Goal: Share content

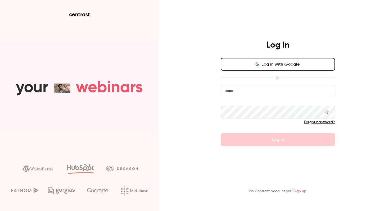
click at [263, 93] on input "email" at bounding box center [277, 91] width 114 height 13
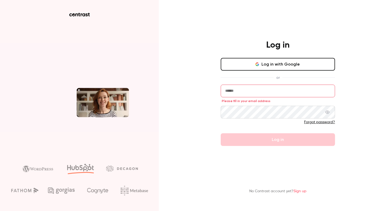
type input "**********"
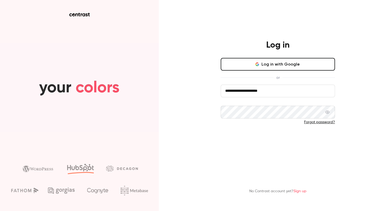
click at [263, 138] on button "Log in" at bounding box center [277, 139] width 114 height 13
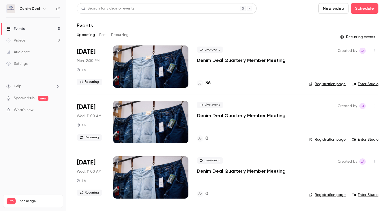
click at [135, 73] on div at bounding box center [150, 66] width 75 height 42
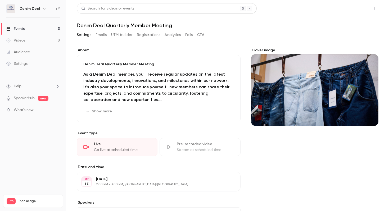
click at [358, 9] on button "Share" at bounding box center [354, 8] width 21 height 11
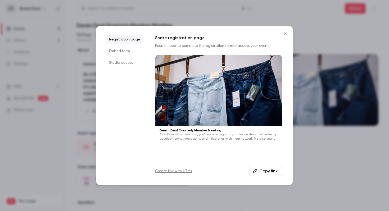
click at [258, 171] on button "Copy link" at bounding box center [265, 171] width 33 height 11
